Goal: Task Accomplishment & Management: Manage account settings

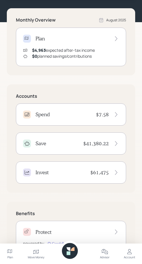
scroll to position [54, 0]
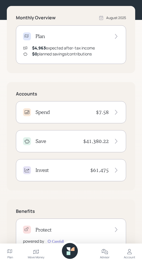
click at [38, 254] on icon at bounding box center [36, 252] width 7 height 7
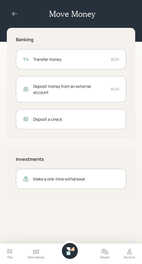
click at [60, 63] on div "Transfer money ACH" at bounding box center [71, 59] width 110 height 20
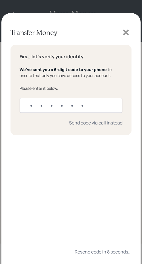
type input "516464"
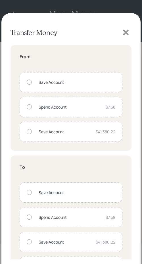
click at [44, 85] on div "Save Account" at bounding box center [77, 82] width 77 height 6
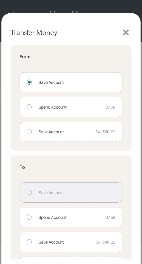
click at [42, 111] on div "Spend Account $7.58" at bounding box center [71, 107] width 103 height 20
radio input "false"
radio input "true"
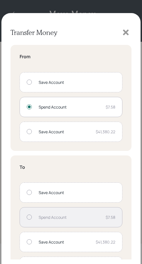
click at [50, 80] on div "Save Account" at bounding box center [77, 82] width 77 height 6
radio input "true"
radio input "false"
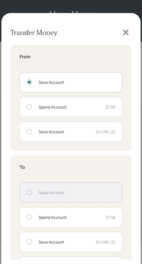
click at [54, 218] on div "Spend Account" at bounding box center [70, 217] width 63 height 6
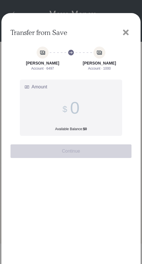
click at [78, 109] on input "Amount Available Balance: $0" at bounding box center [74, 108] width 9 height 20
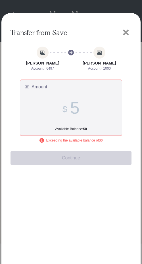
type input "5"
click at [123, 32] on icon at bounding box center [126, 32] width 9 height 9
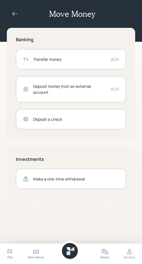
click at [57, 63] on div "Transfer money ACH" at bounding box center [71, 59] width 110 height 20
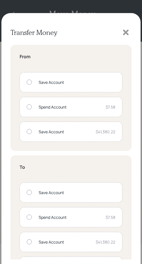
click at [55, 112] on div "Spend Account $7.58" at bounding box center [71, 107] width 103 height 20
radio input "true"
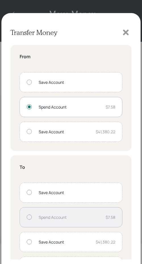
click at [47, 193] on div "Save Account" at bounding box center [77, 193] width 77 height 6
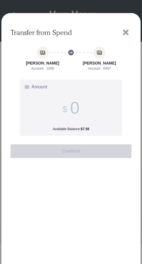
click at [77, 108] on input "Amount Available Balance: $7.58" at bounding box center [74, 108] width 9 height 20
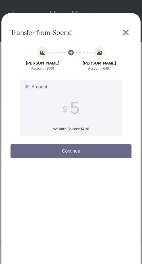
type input "5"
click at [71, 155] on button "Continue" at bounding box center [71, 151] width 121 height 14
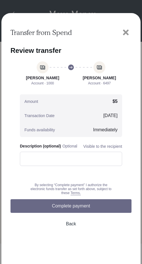
click at [65, 209] on button "Complete payment" at bounding box center [71, 206] width 121 height 14
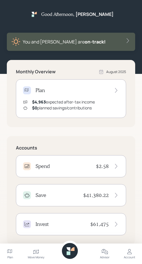
click at [84, 142] on div "Accounts Spend $2.58 Save $41,380.22 Invest $61,475" at bounding box center [71, 190] width 129 height 108
click at [56, 201] on div "Save $41,380.22" at bounding box center [71, 195] width 110 height 22
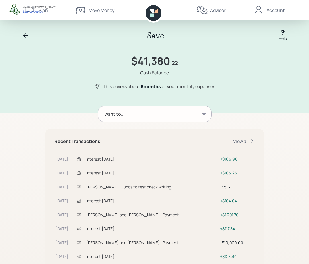
click at [21, 35] on div "Save Help" at bounding box center [154, 36] width 273 height 12
click at [25, 35] on icon at bounding box center [25, 35] width 5 height 4
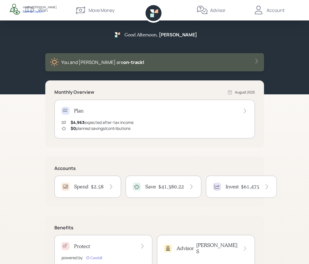
scroll to position [22, 0]
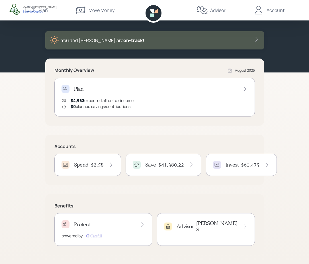
click at [89, 171] on div "Spend $2.58" at bounding box center [87, 165] width 67 height 22
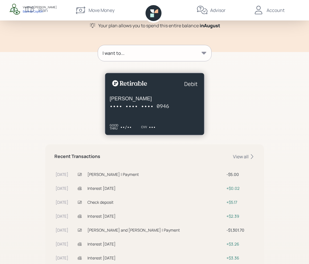
scroll to position [81, 0]
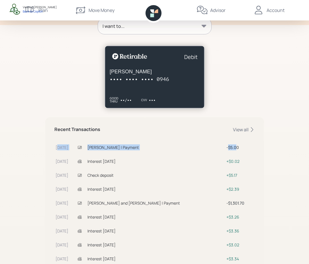
drag, startPoint x: 57, startPoint y: 148, endPoint x: 231, endPoint y: 147, distance: 174.1
click at [142, 147] on tr "Aug 13 Ian Yamey | Payment $5.00" at bounding box center [154, 147] width 200 height 14
click at [142, 147] on div "$5.00" at bounding box center [239, 147] width 27 height 6
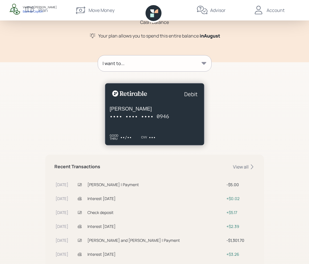
scroll to position [0, 0]
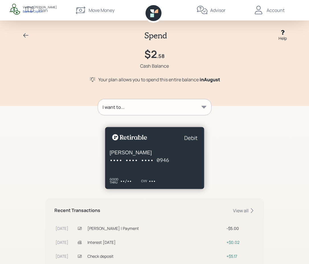
click at [142, 108] on div "I want to..." at bounding box center [154, 107] width 113 height 16
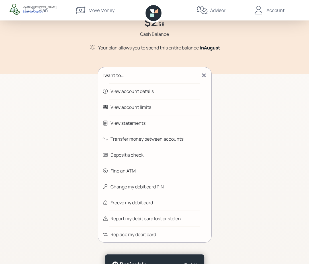
scroll to position [50, 0]
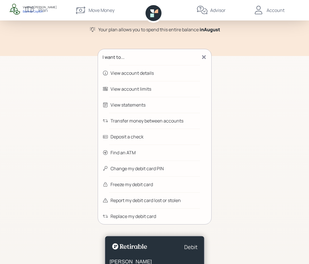
click at [142, 56] on icon at bounding box center [204, 57] width 4 height 4
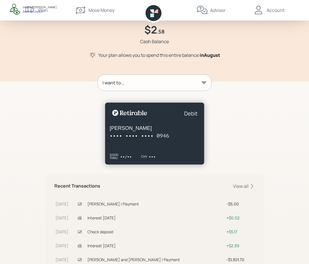
scroll to position [0, 0]
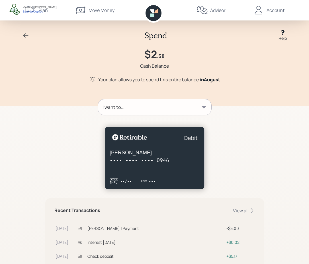
click at [142, 11] on div "Advisor" at bounding box center [217, 10] width 15 height 7
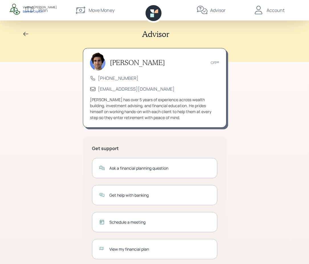
scroll to position [14, 0]
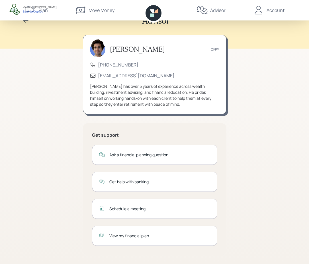
click at [47, 16] on nav "Plan Move Money Advisor Account" at bounding box center [154, 10] width 273 height 20
click at [26, 21] on icon at bounding box center [25, 20] width 7 height 7
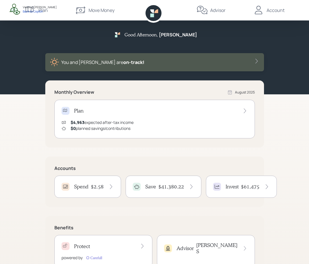
scroll to position [22, 0]
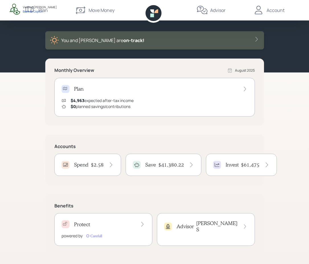
click at [142, 164] on h4 "$61,475" at bounding box center [250, 165] width 18 height 6
